Goal: Task Accomplishment & Management: Manage account settings

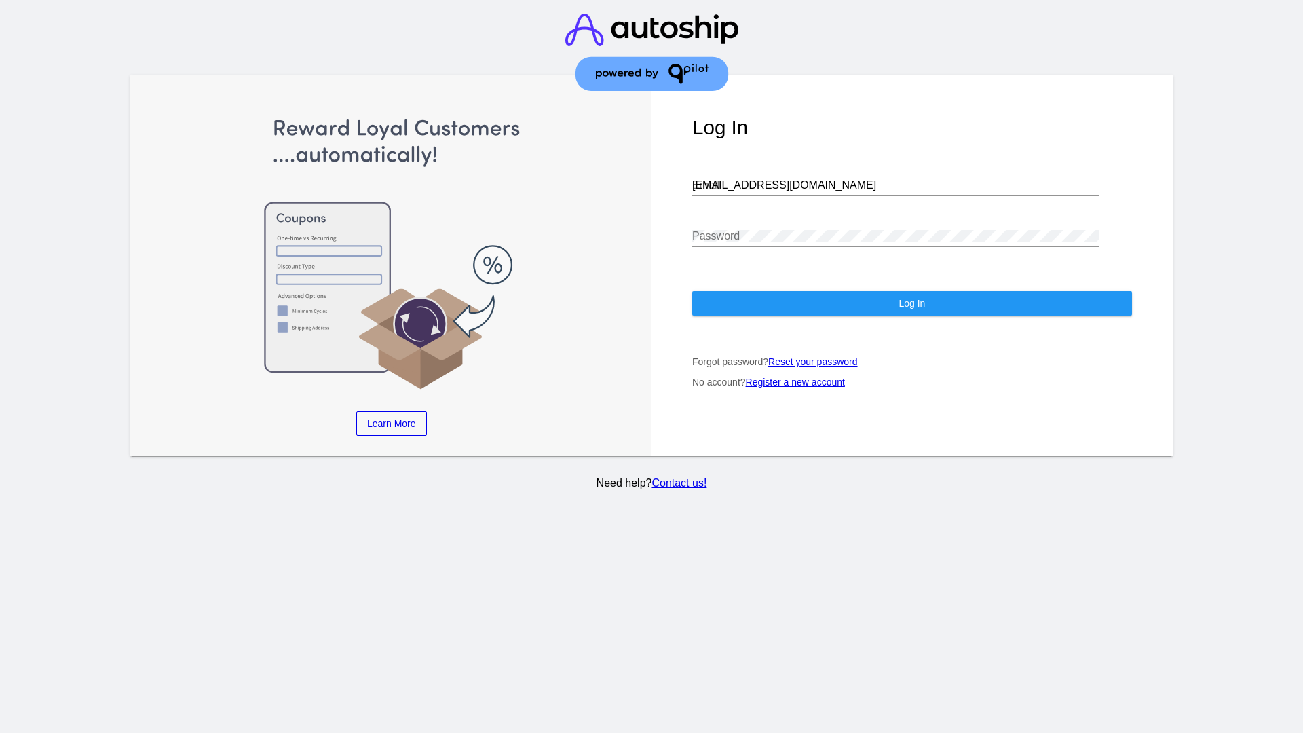
type input "[EMAIL_ADDRESS][DOMAIN_NAME]"
click at [911, 303] on span "Log In" at bounding box center [912, 303] width 26 height 11
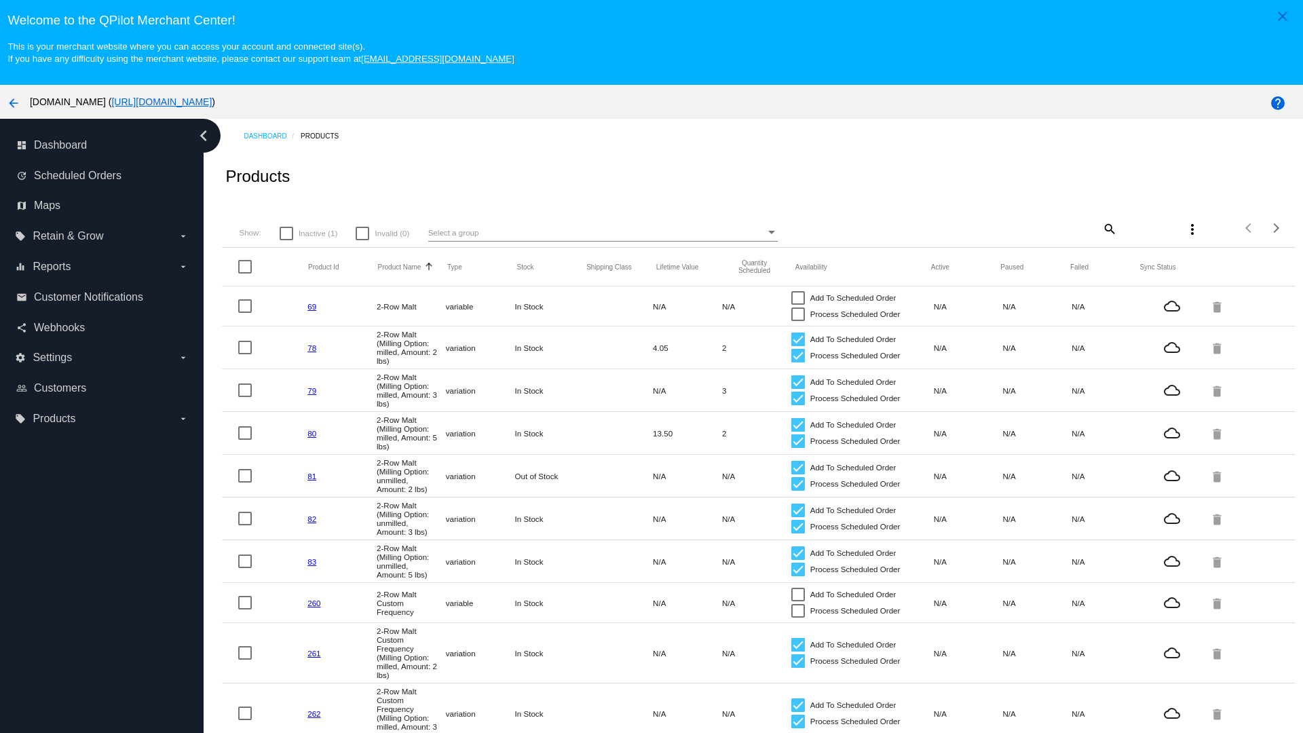
click at [308, 233] on span "Inactive (1)" at bounding box center [318, 233] width 39 height 16
click at [286, 240] on input "Inactive (1)" at bounding box center [286, 240] width 1 height 1
checkbox input "true"
click at [1101, 228] on mat-icon "search" at bounding box center [1109, 228] width 16 height 21
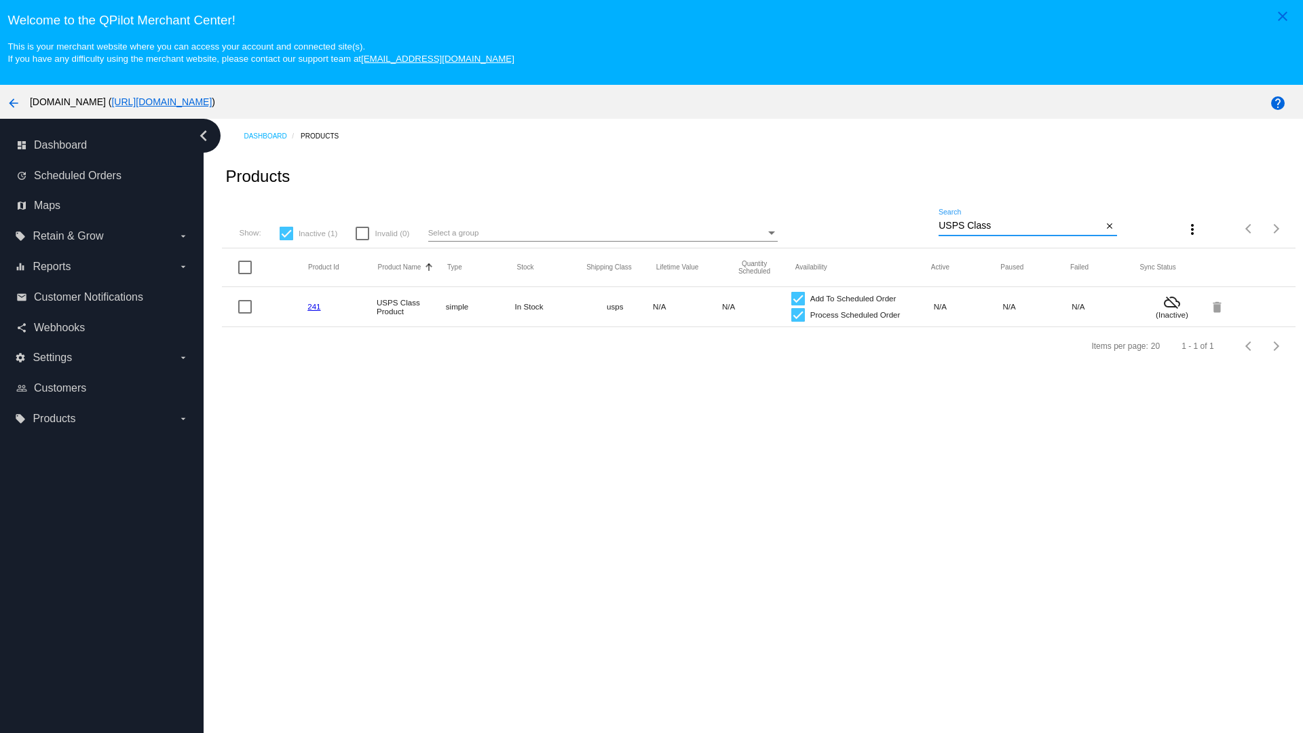
type input "USPS Class"
click at [791, 314] on div at bounding box center [798, 315] width 14 height 14
click at [797, 322] on input "Process Scheduled Order" at bounding box center [797, 322] width 1 height 1
checkbox input "false"
click at [791, 298] on div at bounding box center [798, 299] width 14 height 14
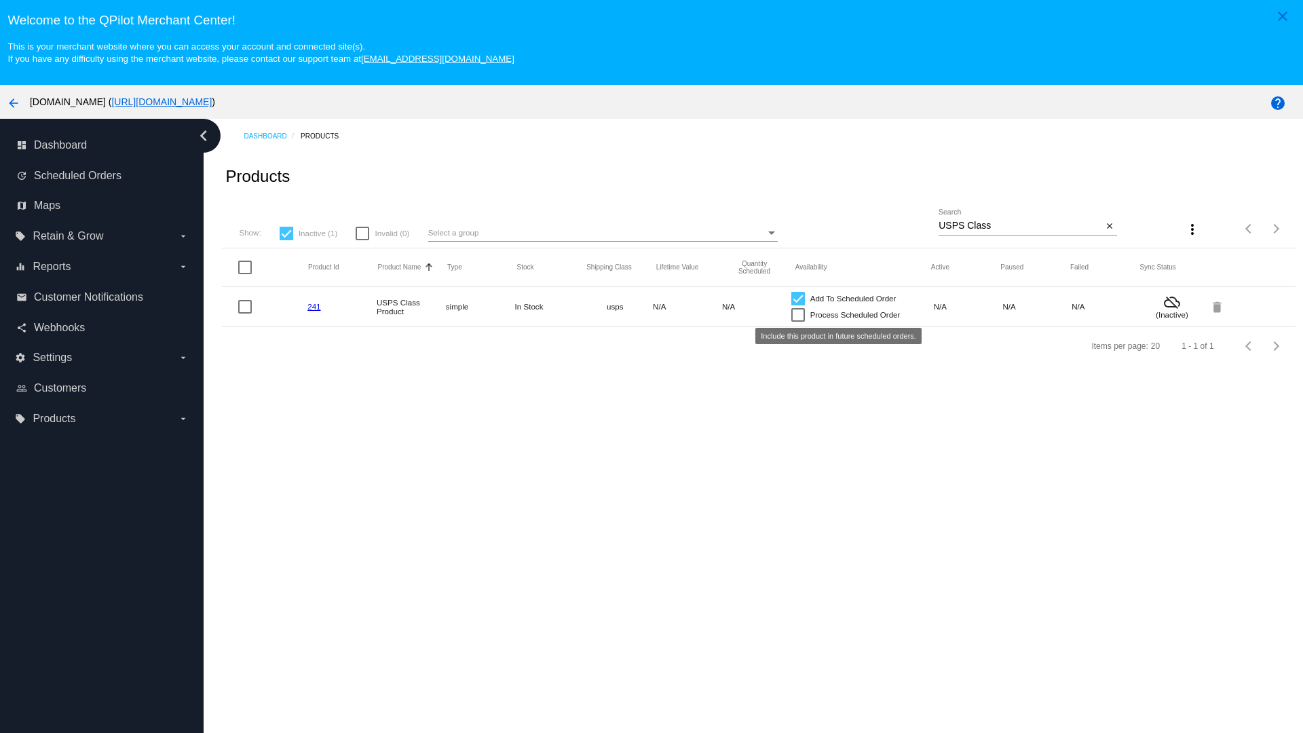
click at [797, 305] on input "Add To Scheduled Order" at bounding box center [797, 305] width 1 height 1
checkbox input "false"
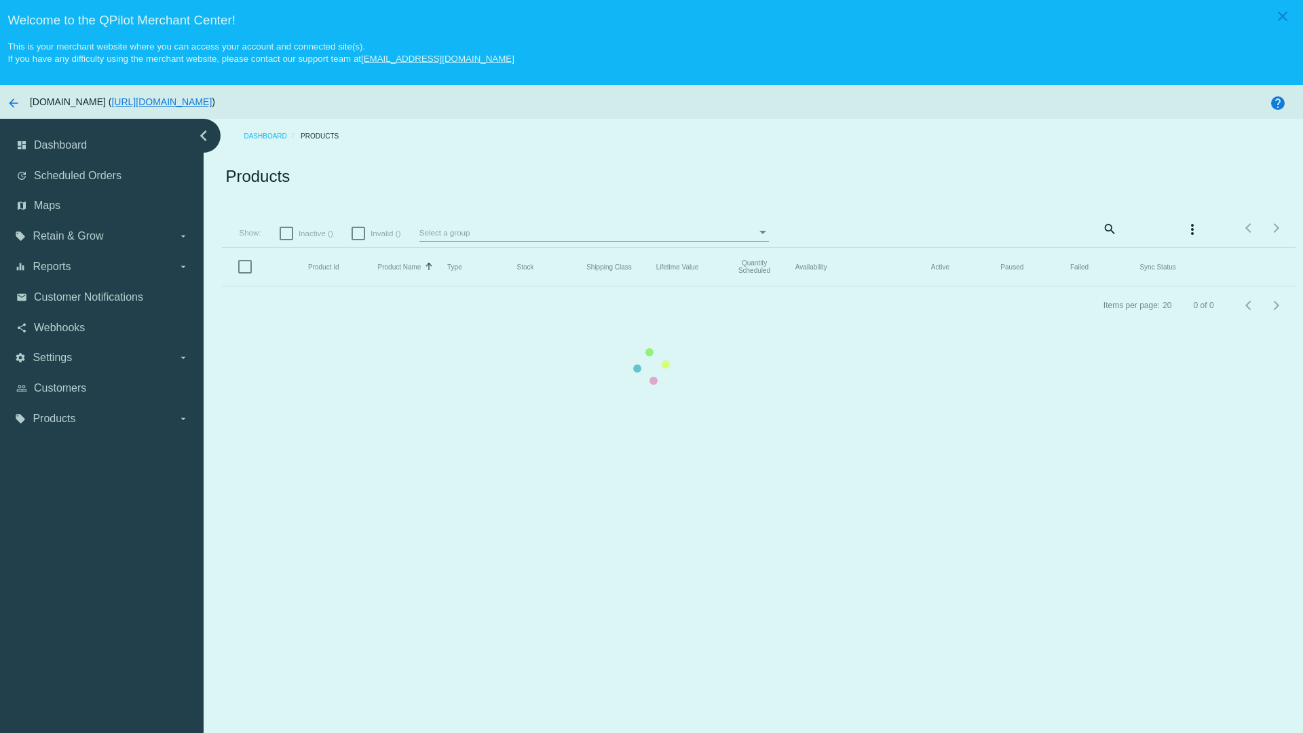
click at [1101, 228] on mat-icon "search" at bounding box center [1109, 228] width 16 height 21
